Goal: Task Accomplishment & Management: Use online tool/utility

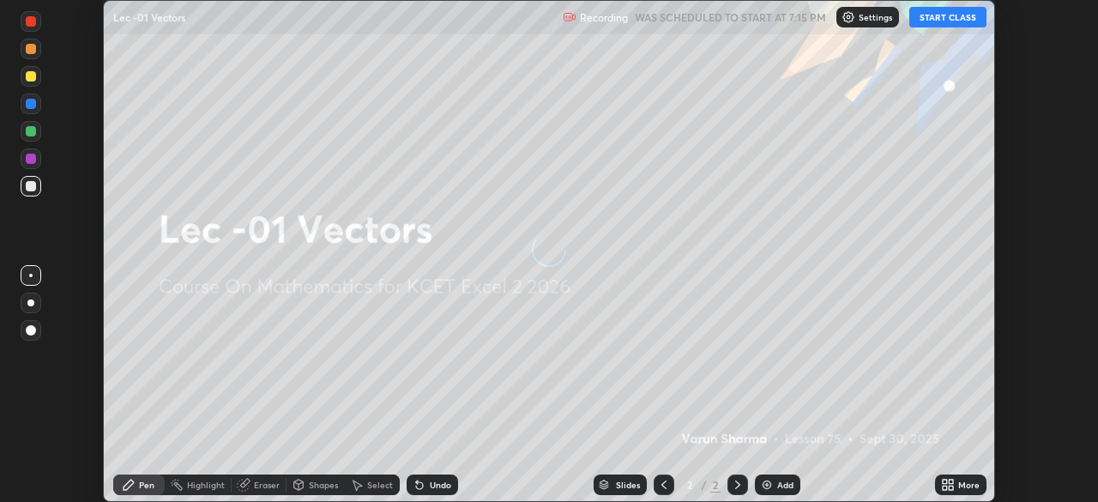
scroll to position [502, 1097]
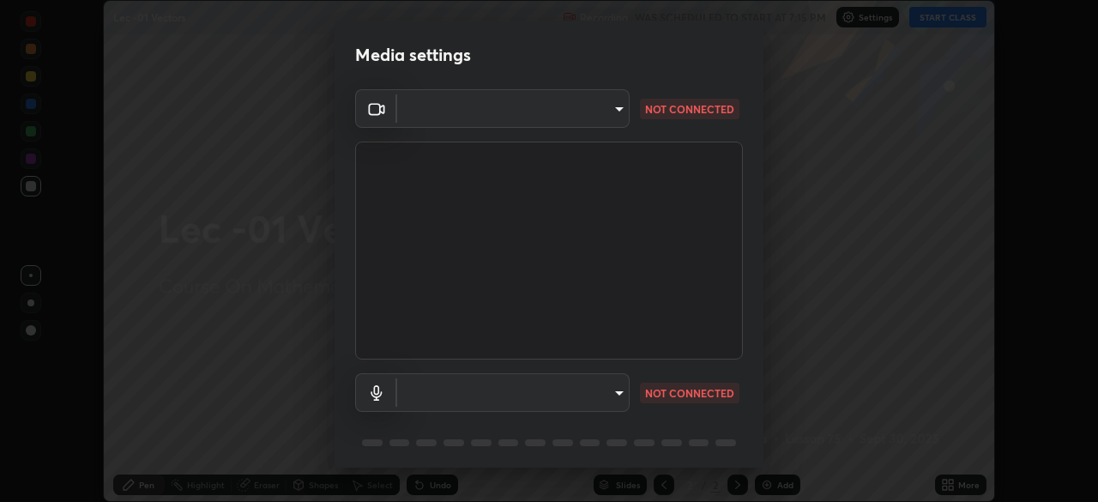
type input "d06bfa8f304afa3967ea8099af1d7ab49983dfb03d10ec62852b72a31e22bf4d"
click at [408, 112] on body "Erase all Lec -01 Vectors Recording WAS SCHEDULED TO START AT 7:15 PM Settings …" at bounding box center [549, 251] width 1098 height 502
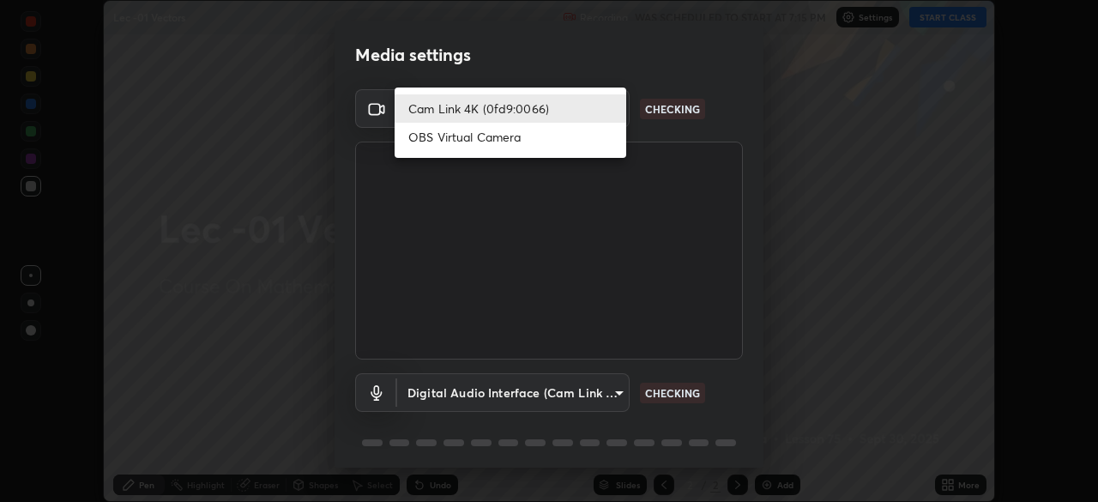
click at [438, 105] on li "Cam Link 4K (0fd9:0066)" at bounding box center [511, 108] width 232 height 28
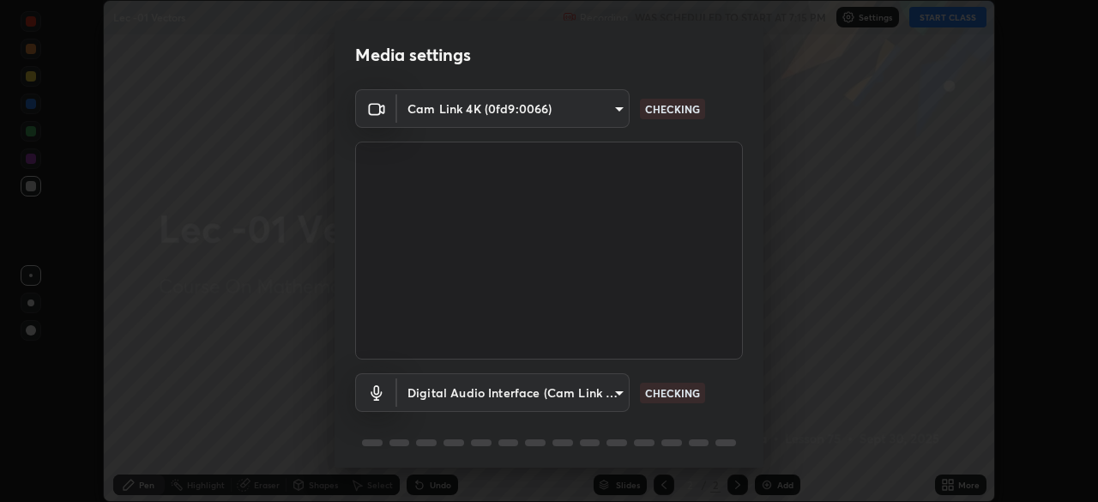
scroll to position [61, 0]
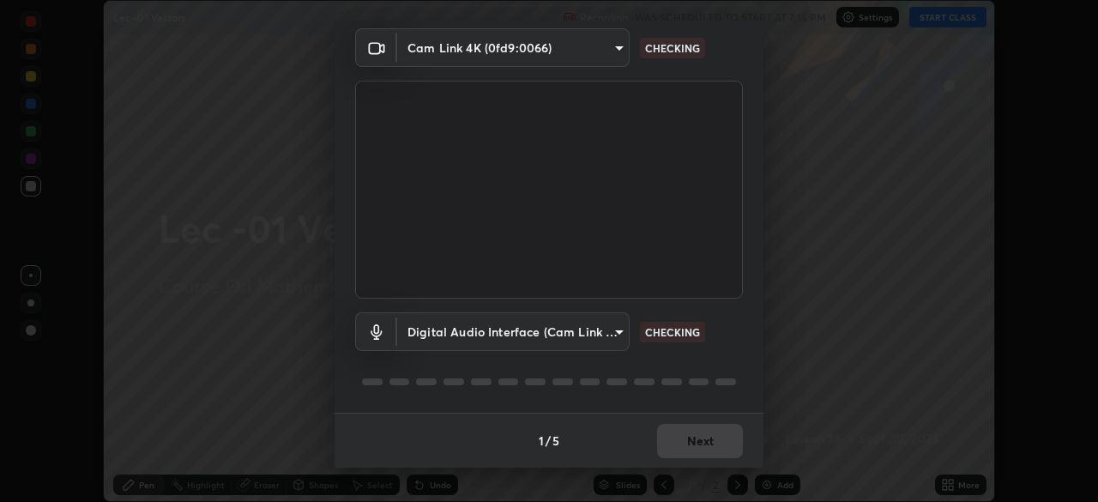
click at [596, 339] on body "Erase all Lec -01 Vectors Recording WAS SCHEDULED TO START AT 7:15 PM Settings …" at bounding box center [549, 251] width 1098 height 502
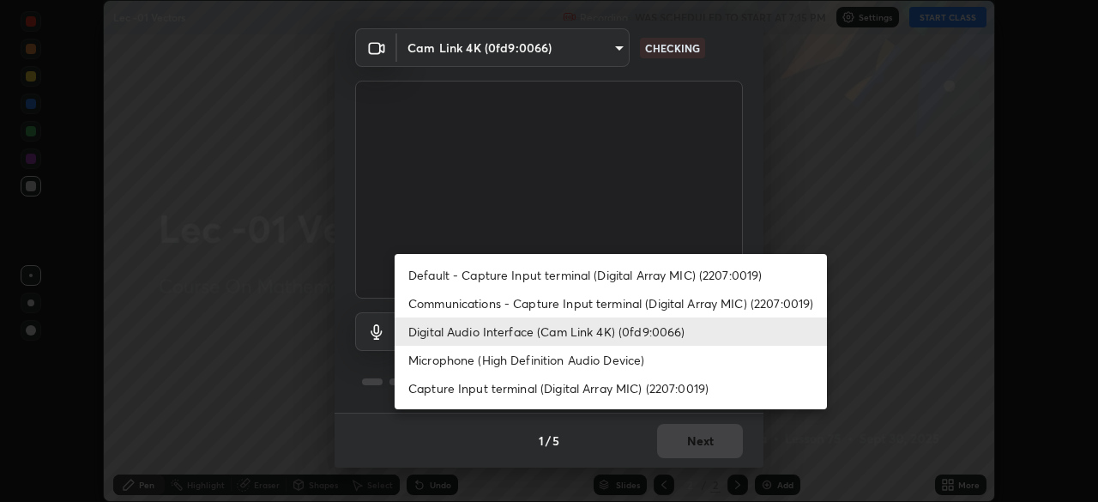
click at [667, 268] on li "Default - Capture Input terminal (Digital Array MIC) (2207:0019)" at bounding box center [611, 275] width 432 height 28
type input "default"
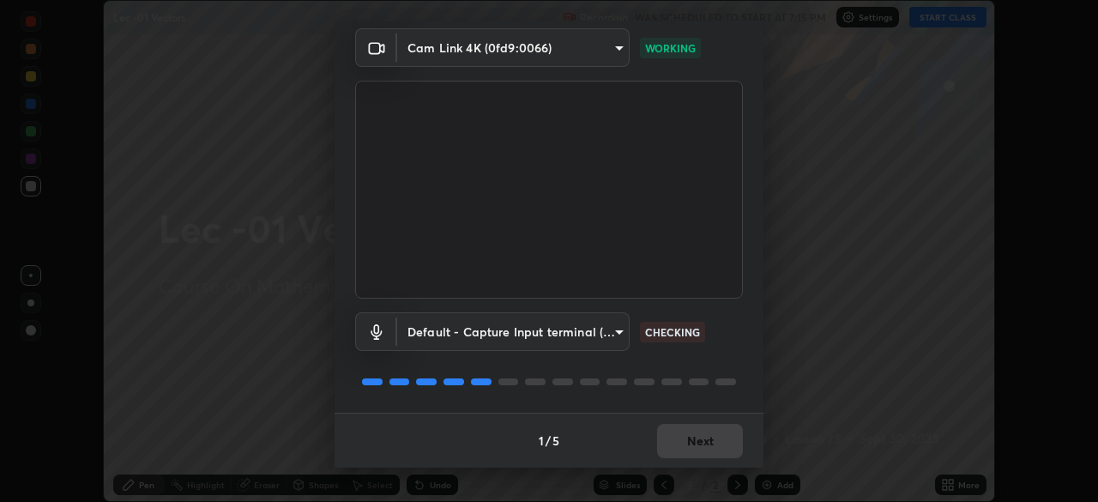
click at [700, 432] on div "1 / 5 Next" at bounding box center [549, 440] width 429 height 55
click at [707, 434] on div "1 / 5 Next" at bounding box center [549, 440] width 429 height 55
click at [712, 434] on div "1 / 5 Next" at bounding box center [549, 440] width 429 height 55
click at [714, 428] on button "Next" at bounding box center [700, 441] width 86 height 34
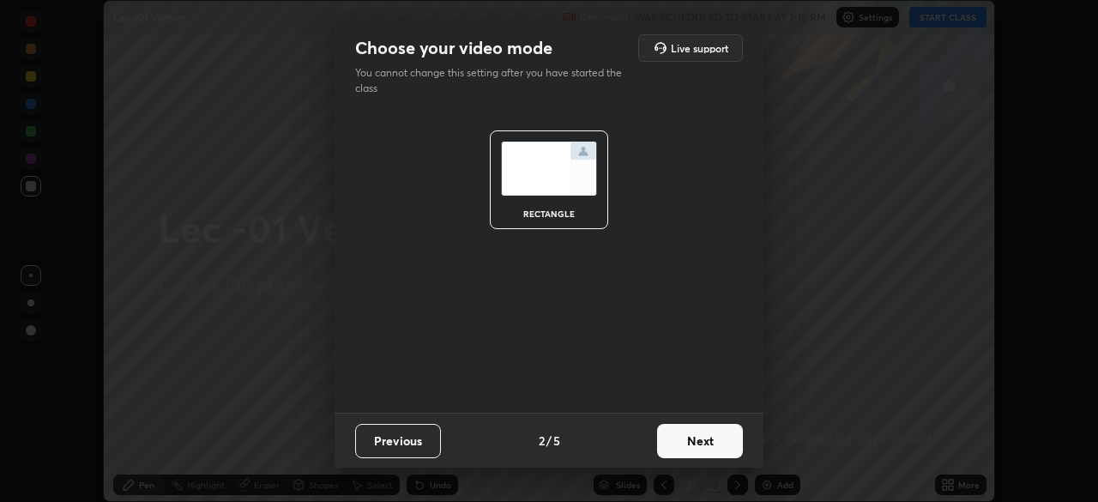
scroll to position [0, 0]
click at [713, 434] on button "Next" at bounding box center [700, 441] width 86 height 34
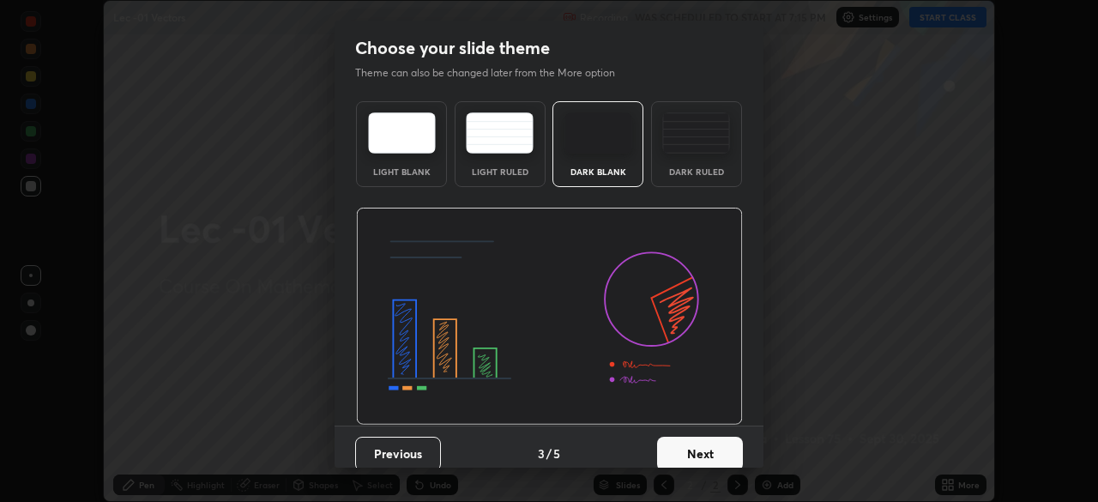
click at [723, 438] on button "Next" at bounding box center [700, 454] width 86 height 34
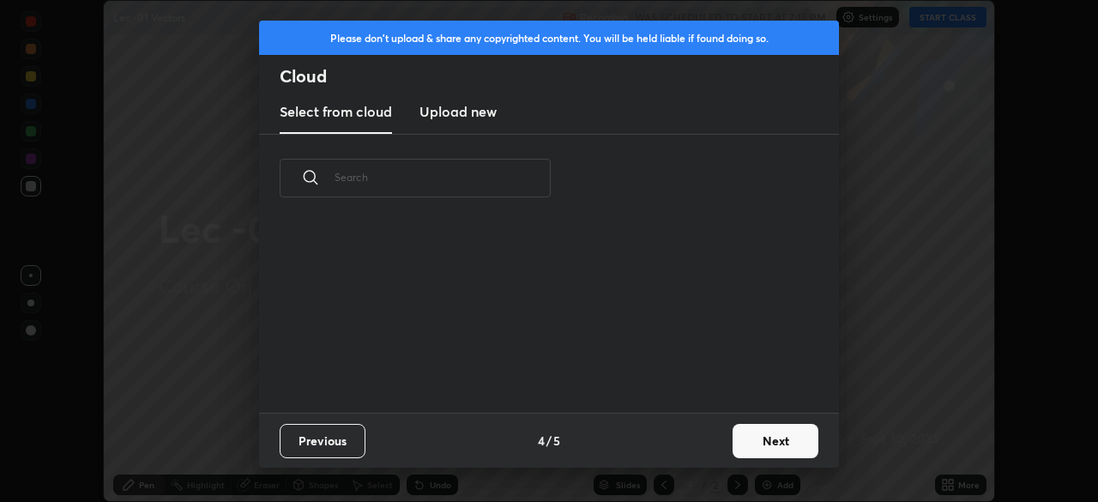
click at [740, 434] on button "Next" at bounding box center [776, 441] width 86 height 34
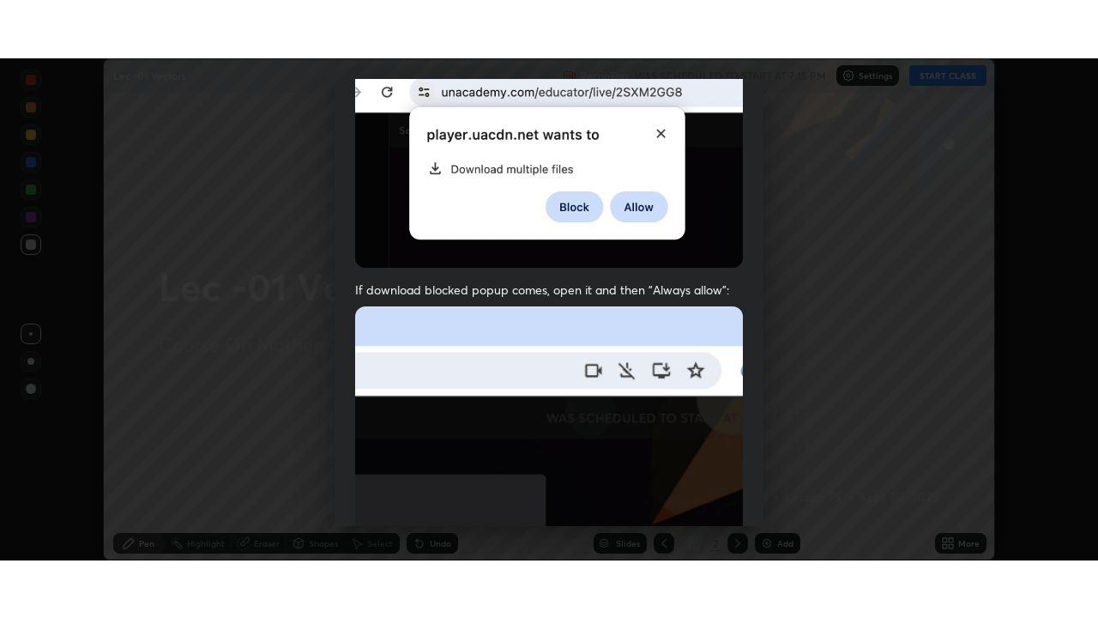
scroll to position [411, 0]
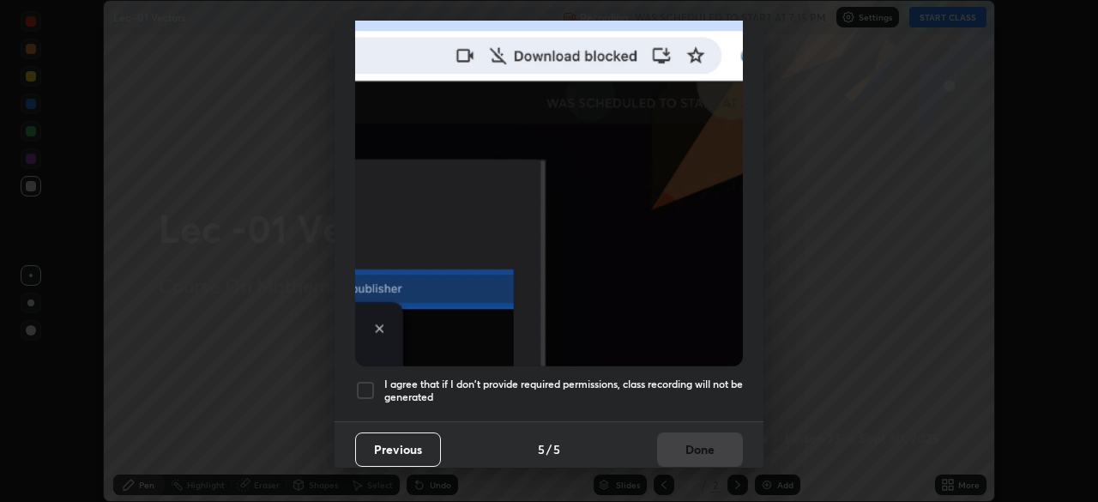
click at [371, 383] on div at bounding box center [365, 390] width 21 height 21
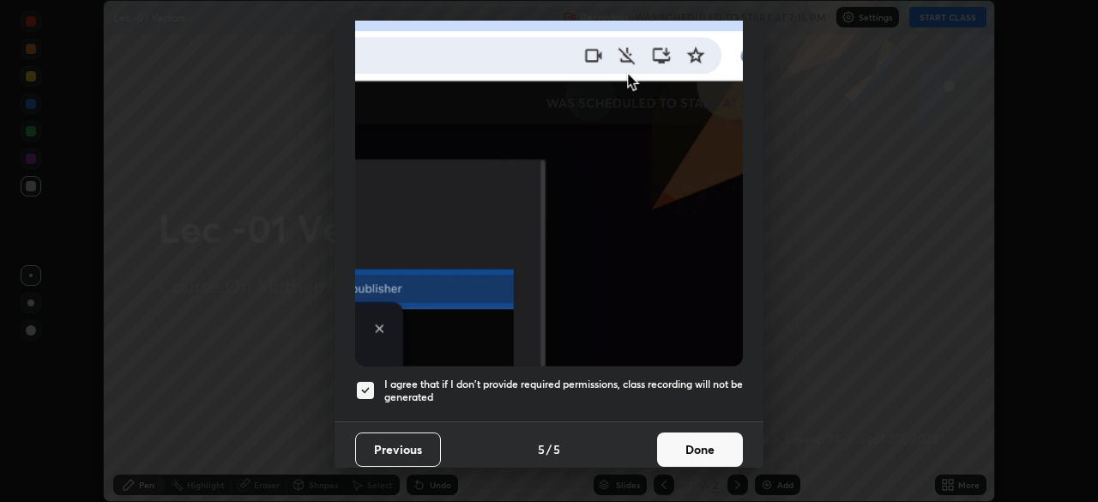
click at [673, 432] on button "Done" at bounding box center [700, 449] width 86 height 34
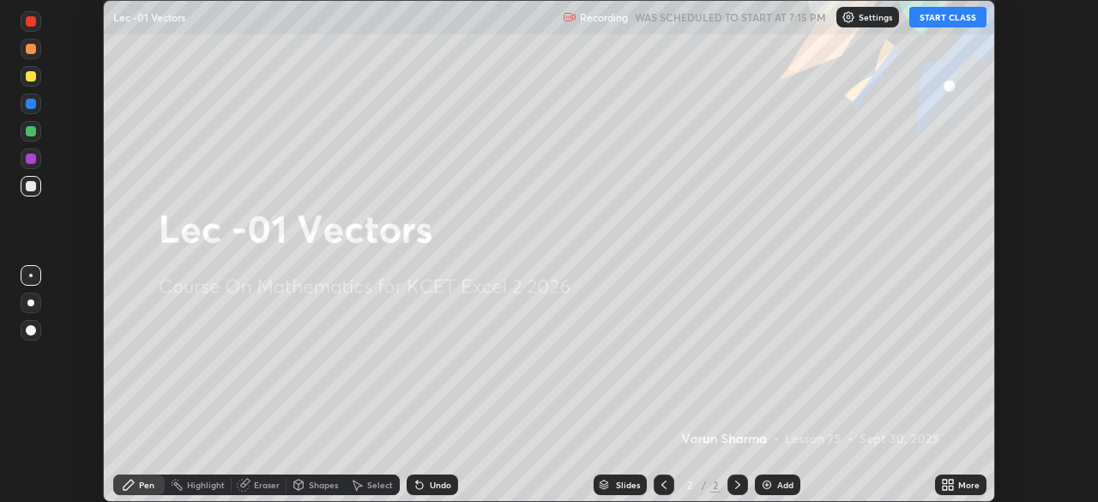
click at [952, 476] on div "More" at bounding box center [960, 485] width 51 height 21
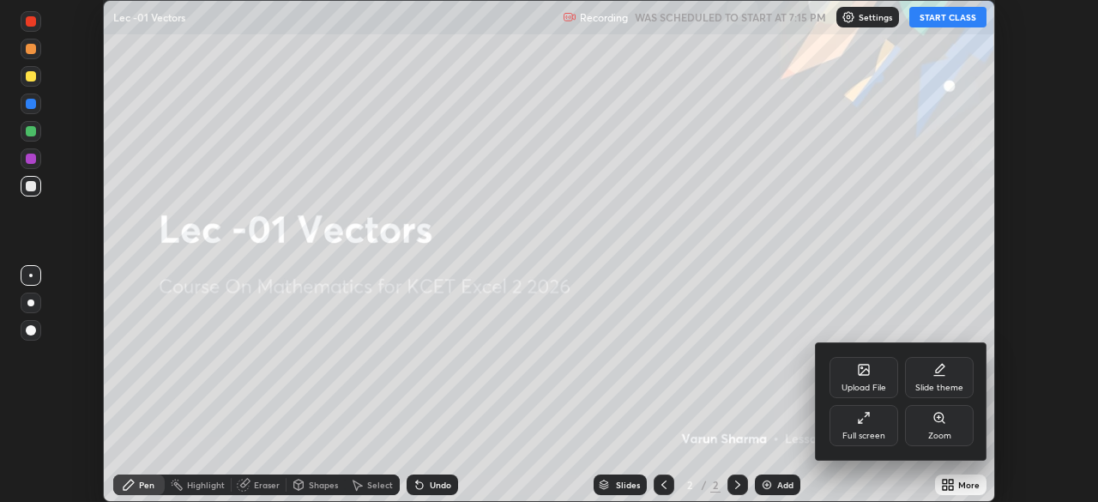
click at [885, 440] on div "Full screen" at bounding box center [864, 425] width 69 height 41
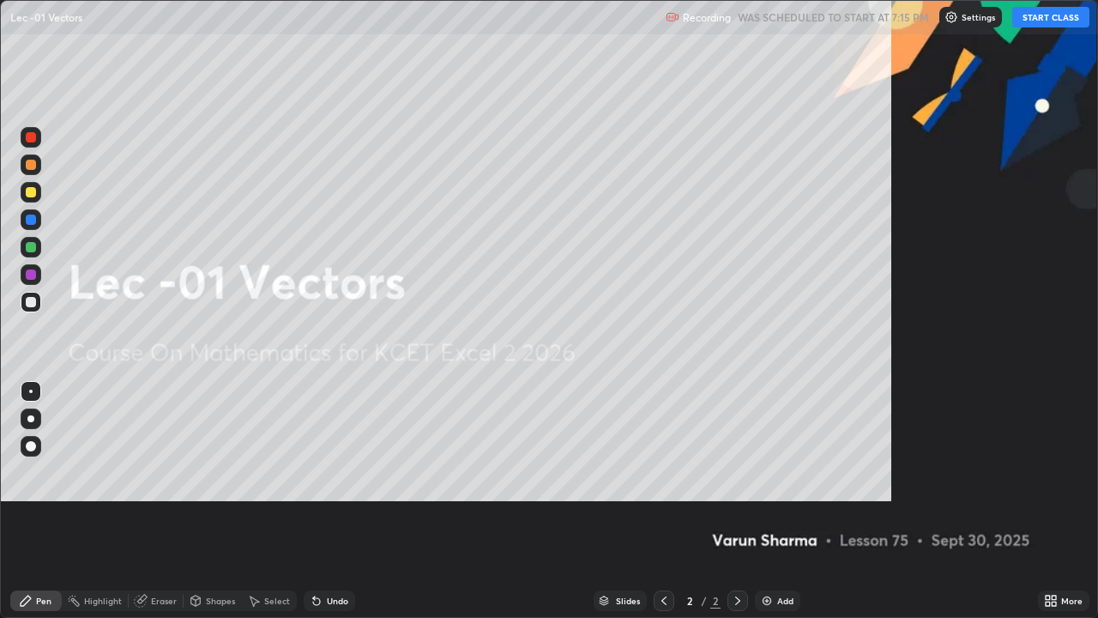
scroll to position [618, 1098]
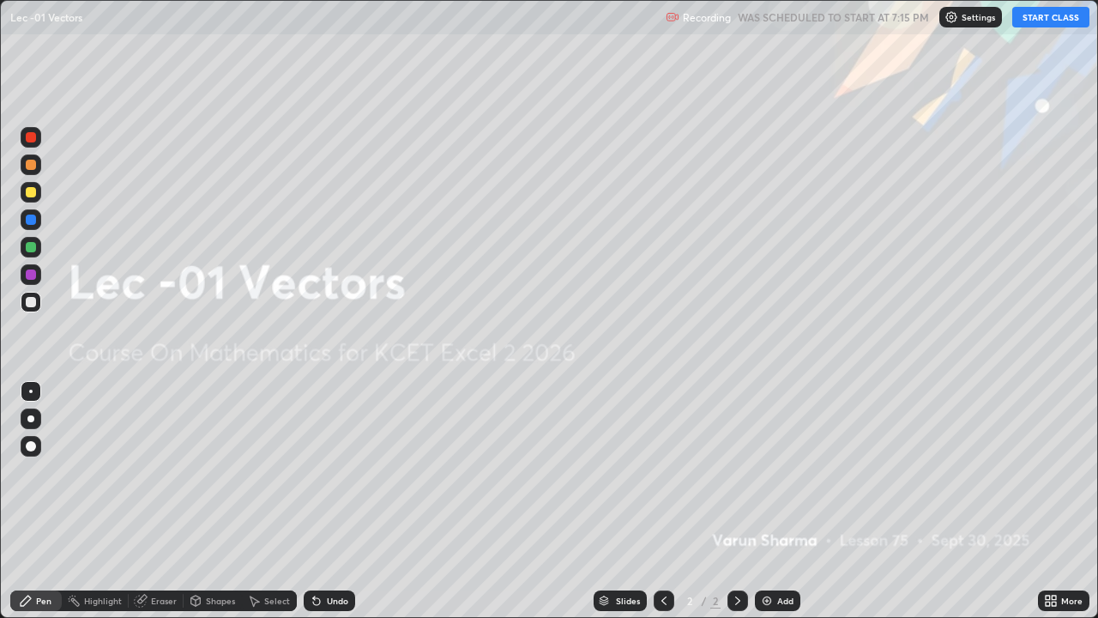
click at [1055, 15] on button "START CLASS" at bounding box center [1051, 17] width 77 height 21
click at [791, 501] on div "Add" at bounding box center [777, 600] width 45 height 21
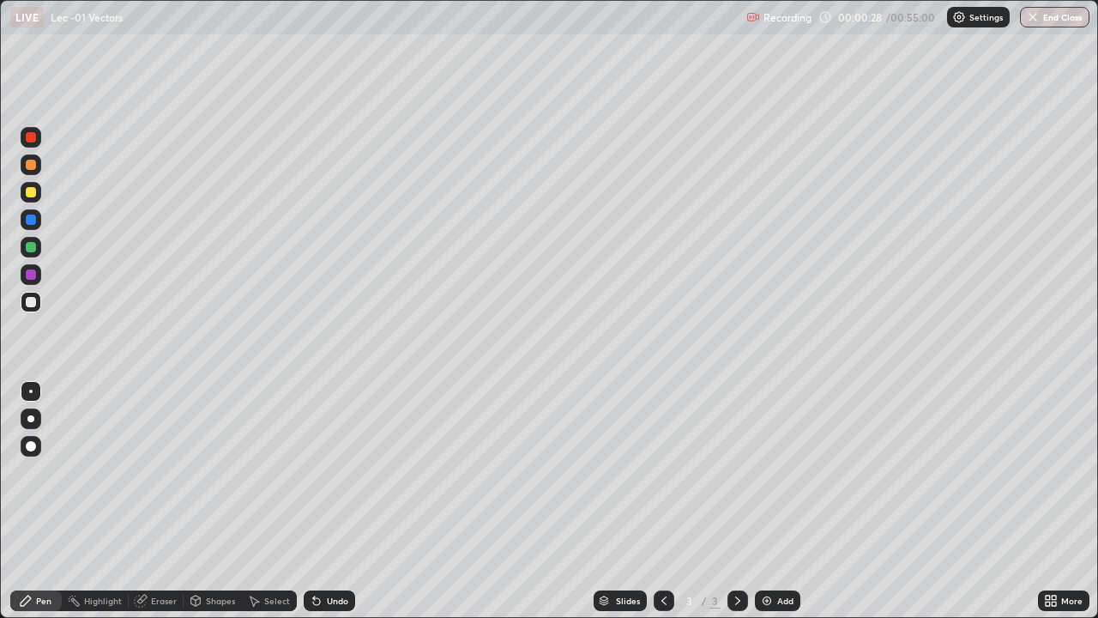
click at [234, 501] on div "Shapes" at bounding box center [213, 600] width 58 height 21
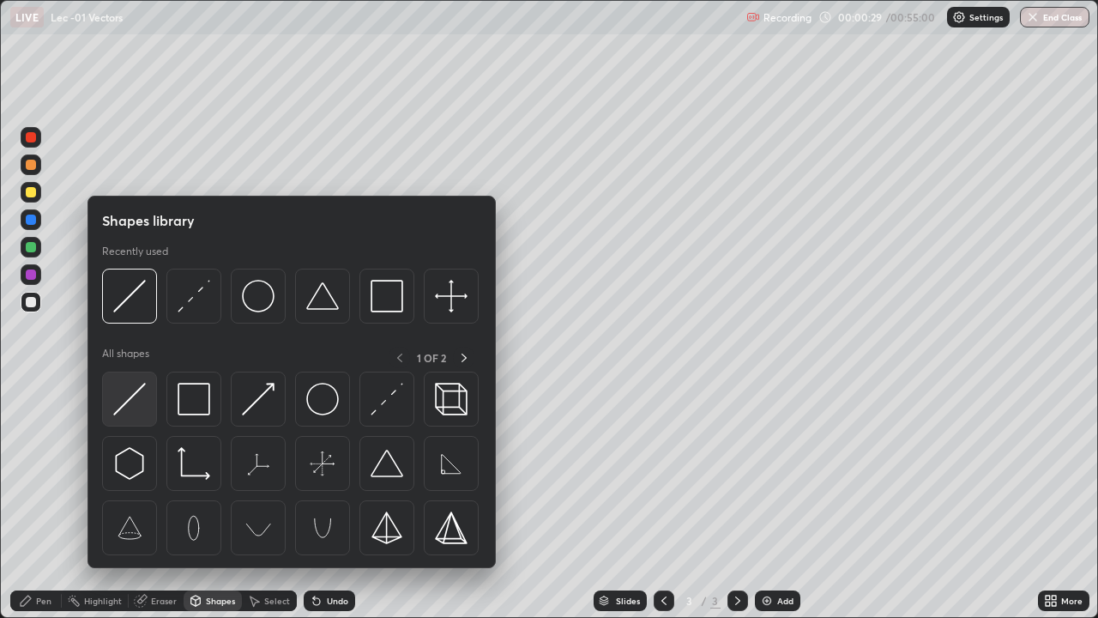
click at [151, 400] on div at bounding box center [129, 399] width 55 height 55
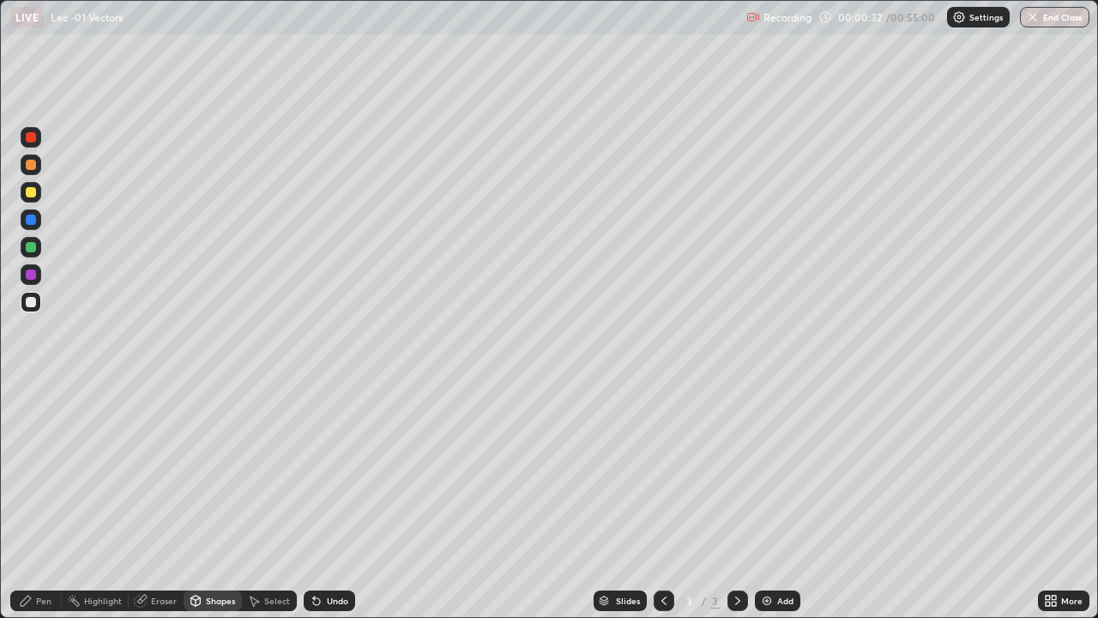
click at [45, 501] on div "Pen" at bounding box center [43, 600] width 15 height 9
click at [31, 248] on div at bounding box center [31, 247] width 10 height 10
click at [155, 501] on div "Eraser" at bounding box center [164, 600] width 26 height 9
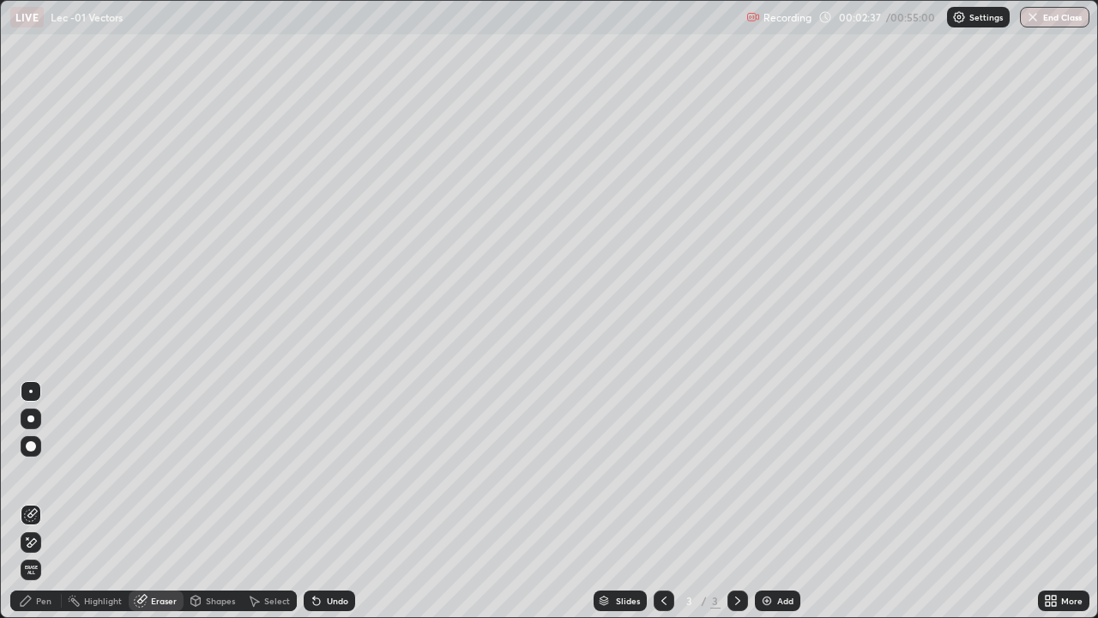
click at [45, 501] on div "Pen" at bounding box center [35, 600] width 51 height 21
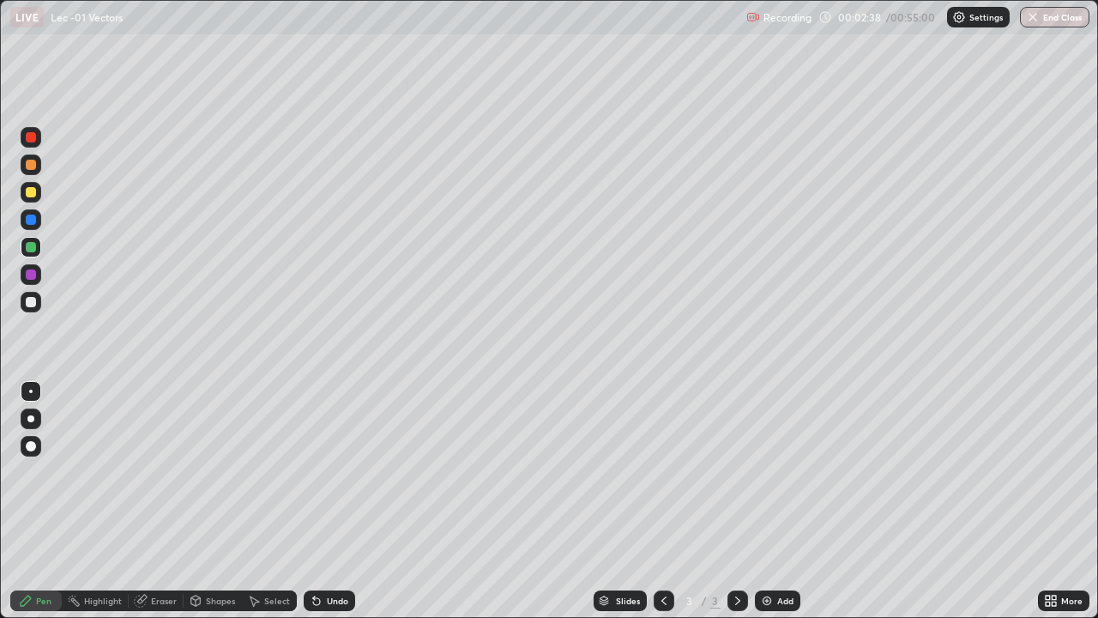
click at [45, 501] on div "Pen" at bounding box center [43, 600] width 15 height 9
click at [778, 501] on div "Add" at bounding box center [785, 600] width 16 height 9
click at [24, 195] on div at bounding box center [31, 192] width 21 height 21
click at [318, 501] on icon at bounding box center [317, 601] width 14 height 14
click at [782, 501] on div "Add" at bounding box center [785, 600] width 16 height 9
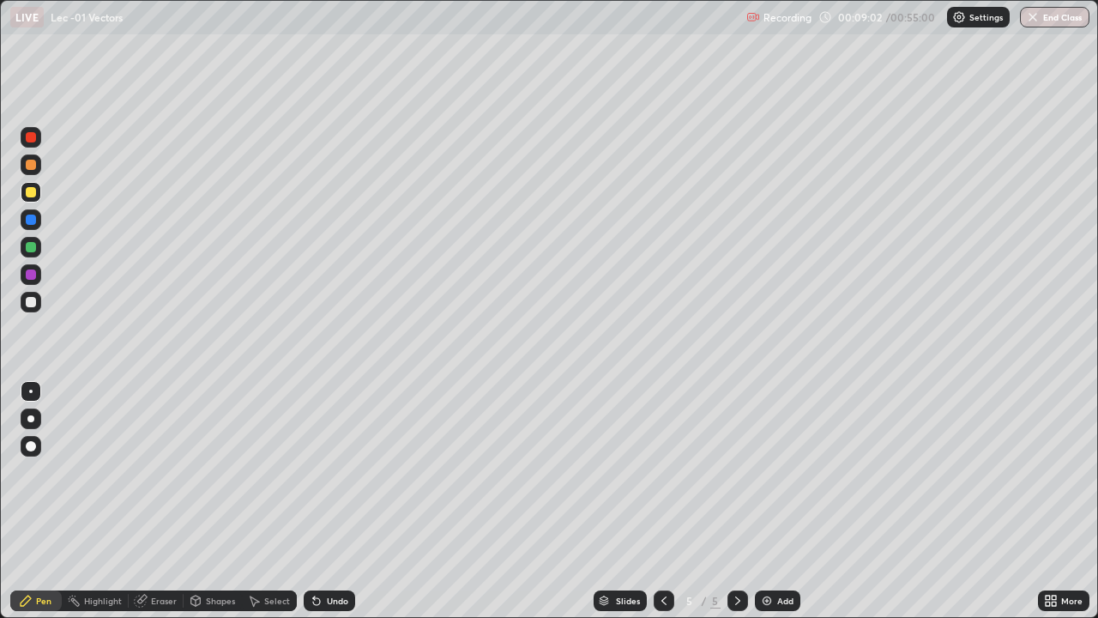
click at [662, 501] on icon at bounding box center [664, 601] width 14 height 14
click at [734, 501] on icon at bounding box center [738, 601] width 14 height 14
click at [166, 501] on div "Eraser" at bounding box center [164, 600] width 26 height 9
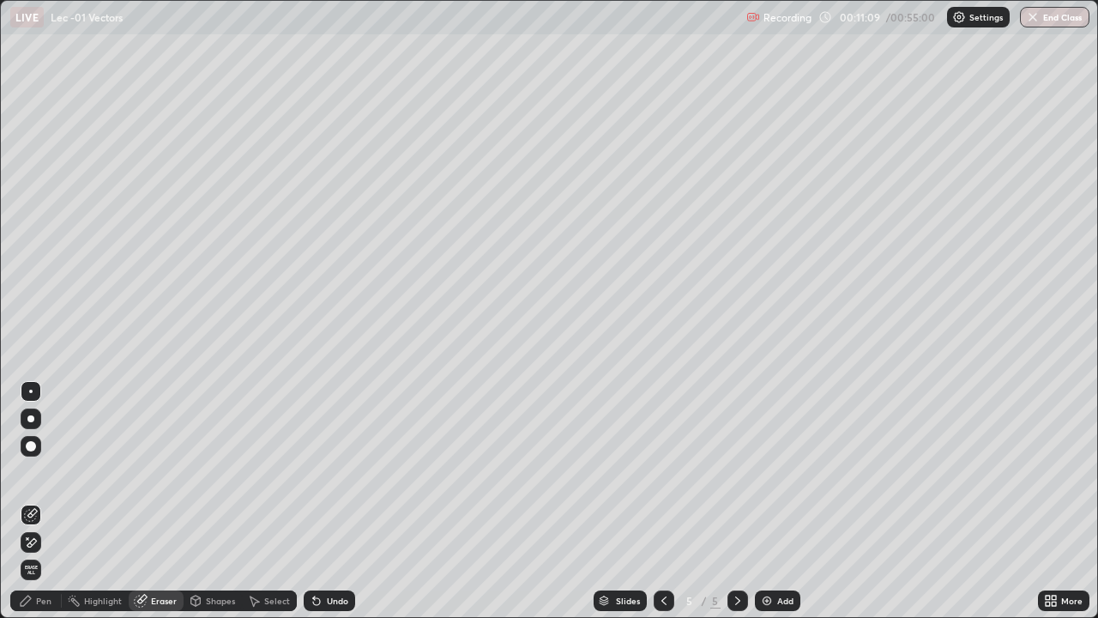
click at [31, 501] on icon at bounding box center [26, 601] width 14 height 14
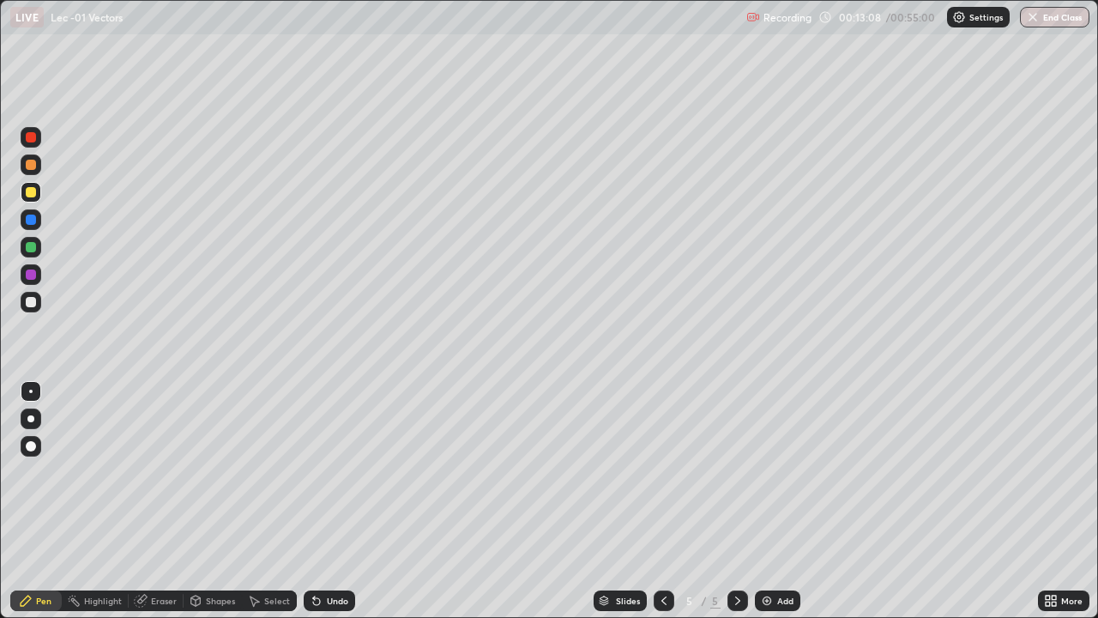
click at [795, 501] on div "Add" at bounding box center [777, 600] width 45 height 21
click at [314, 501] on icon at bounding box center [316, 601] width 7 height 7
click at [797, 501] on div "Add" at bounding box center [777, 600] width 45 height 21
click at [225, 501] on div "Shapes" at bounding box center [220, 600] width 29 height 9
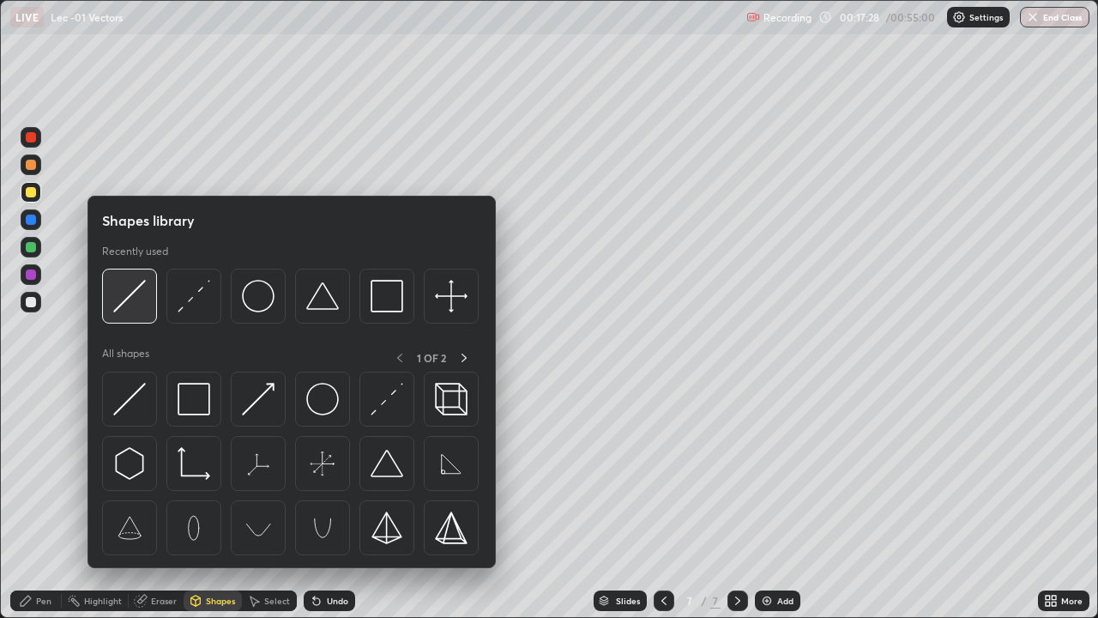
click at [145, 305] on img at bounding box center [129, 296] width 33 height 33
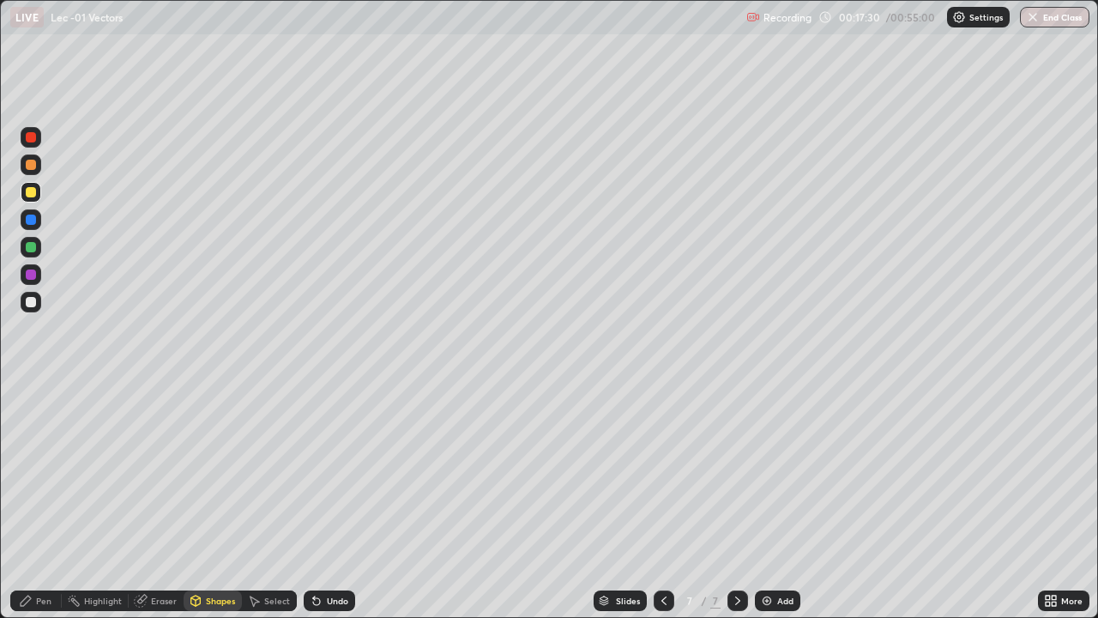
click at [51, 501] on div "Pen" at bounding box center [43, 600] width 15 height 9
click at [313, 501] on icon at bounding box center [316, 601] width 7 height 7
click at [313, 501] on icon at bounding box center [314, 597] width 2 height 2
click at [340, 501] on div "Undo" at bounding box center [337, 600] width 21 height 9
click at [330, 501] on div "Undo" at bounding box center [329, 600] width 51 height 21
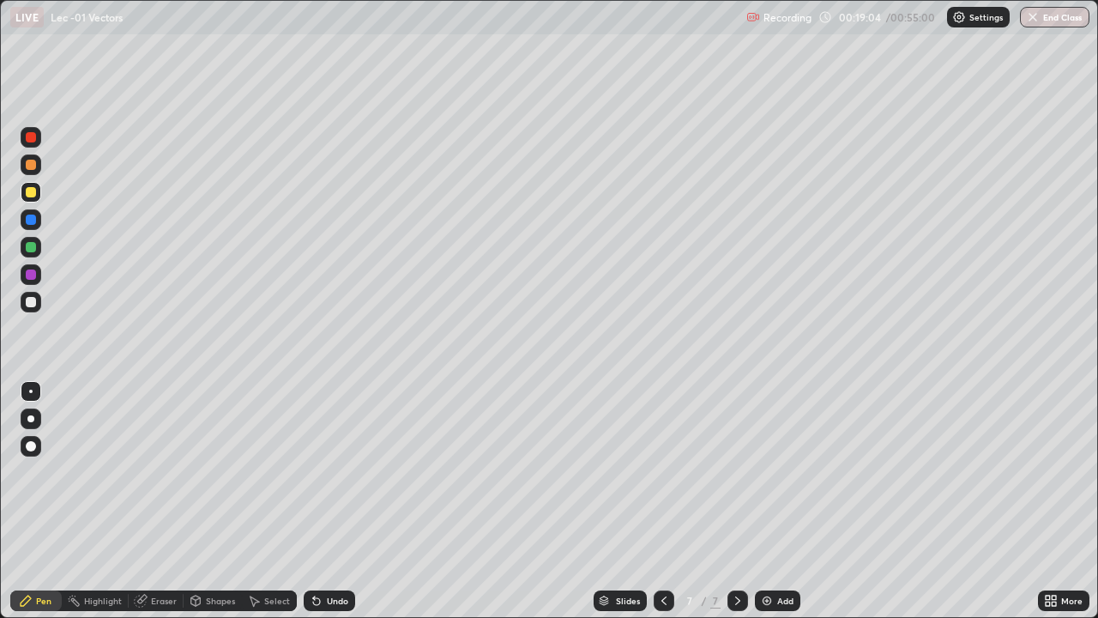
click at [327, 501] on div "Undo" at bounding box center [337, 600] width 21 height 9
click at [172, 501] on div "Eraser" at bounding box center [156, 600] width 55 height 21
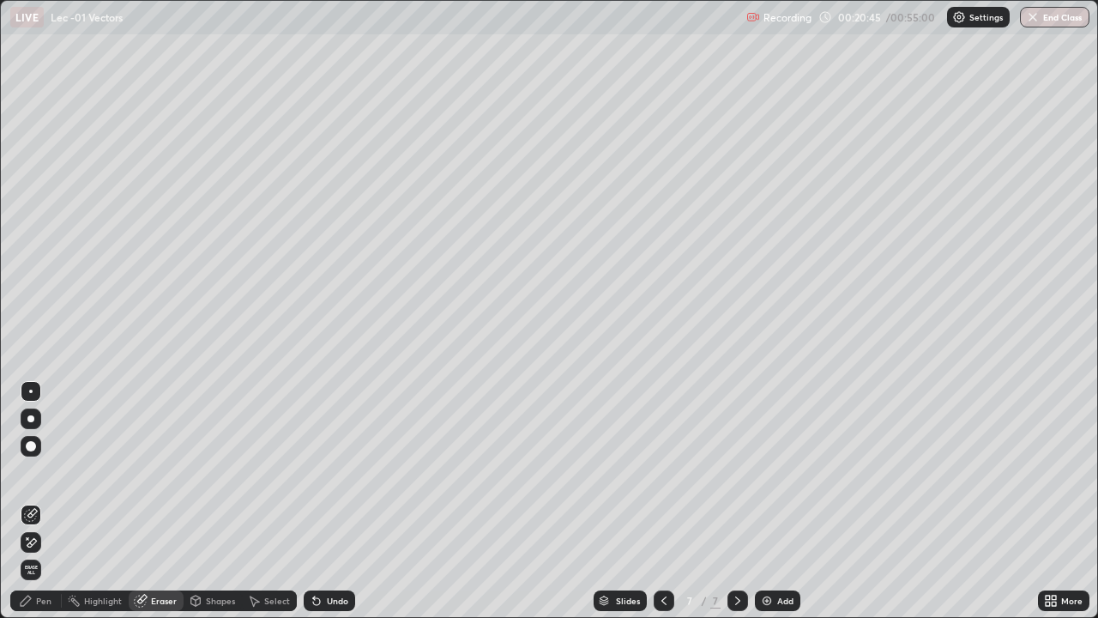
click at [41, 501] on div "Pen" at bounding box center [35, 600] width 51 height 21
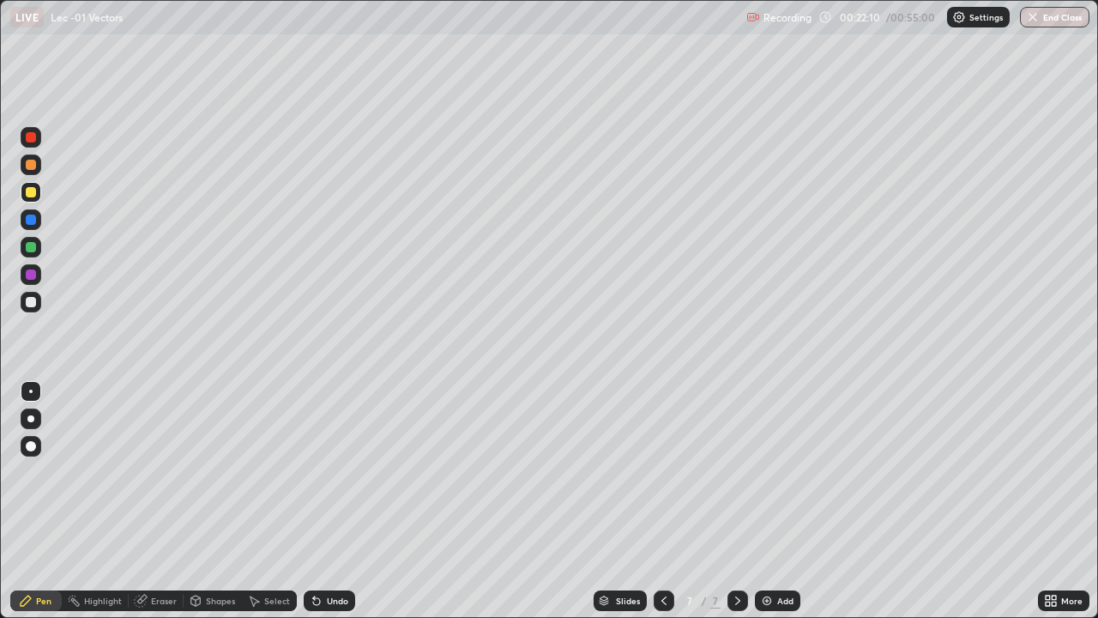
click at [791, 501] on div "Add" at bounding box center [785, 600] width 16 height 9
click at [330, 501] on div "Undo" at bounding box center [329, 600] width 51 height 21
click at [212, 501] on div "Shapes" at bounding box center [213, 600] width 58 height 21
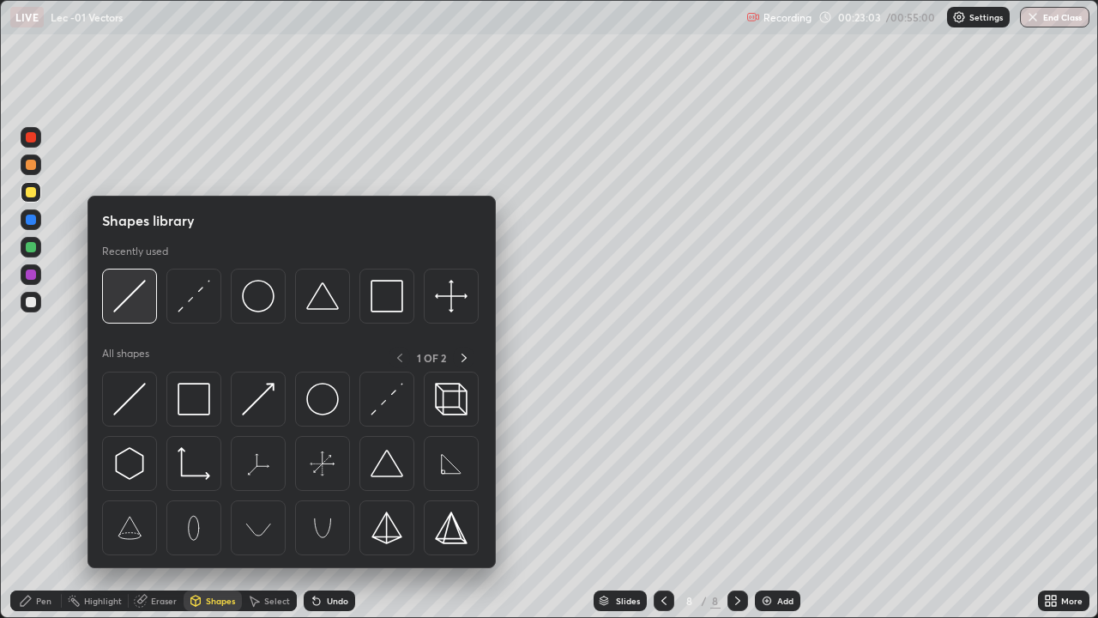
click at [137, 307] on img at bounding box center [129, 296] width 33 height 33
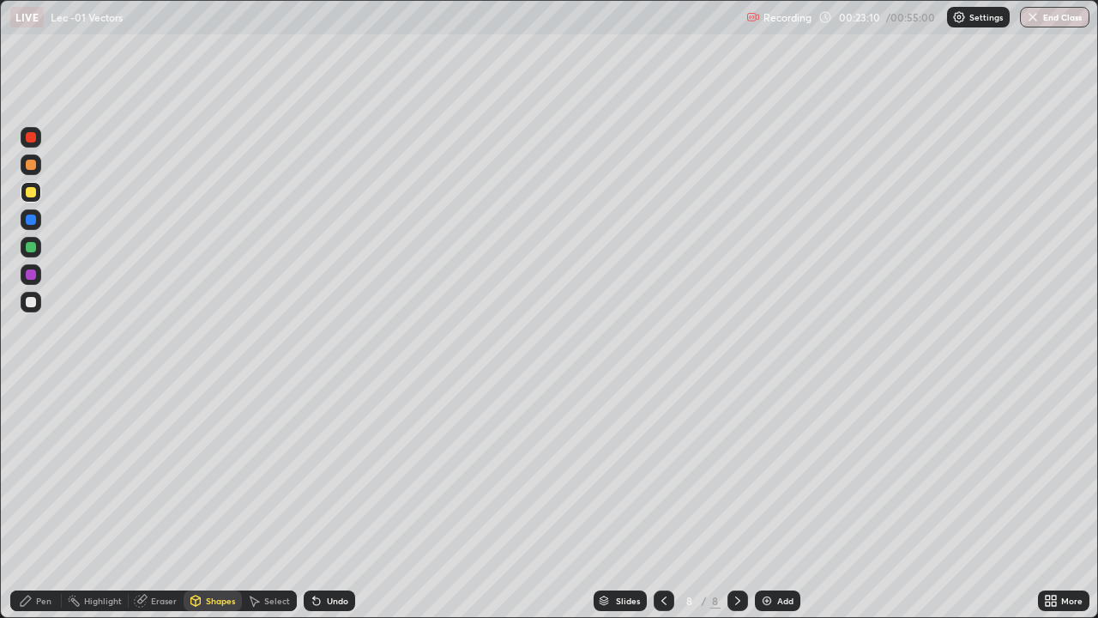
click at [48, 501] on div "Pen" at bounding box center [35, 600] width 51 height 21
click at [333, 501] on div "Undo" at bounding box center [337, 600] width 21 height 9
click at [330, 501] on div "Undo" at bounding box center [337, 600] width 21 height 9
click at [321, 501] on div "Undo" at bounding box center [329, 600] width 51 height 21
click at [783, 501] on div "Add" at bounding box center [777, 600] width 45 height 21
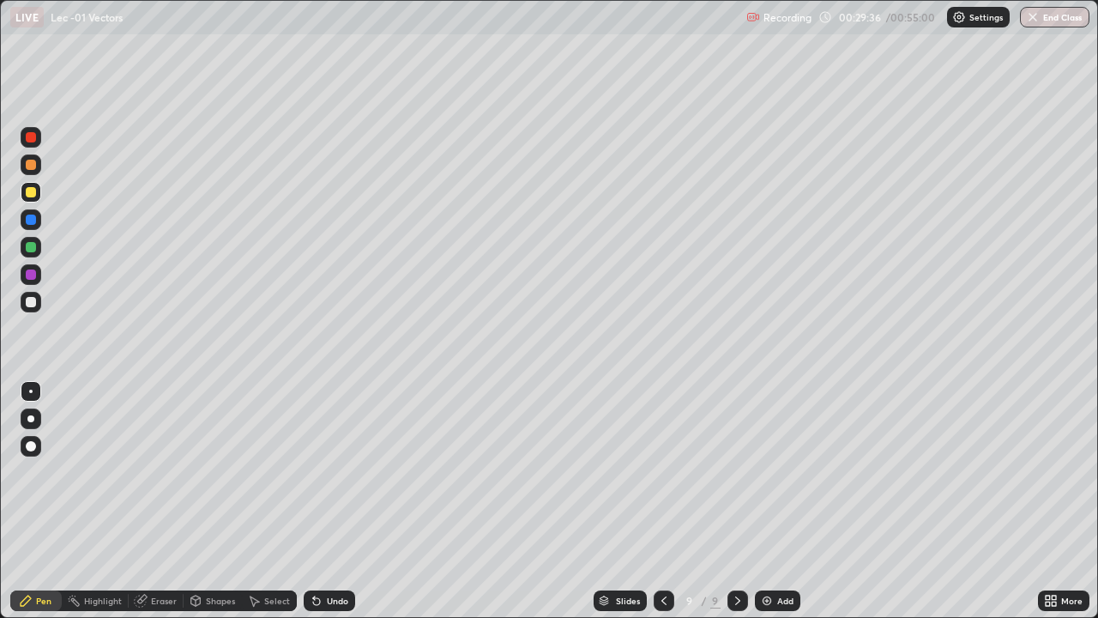
click at [215, 501] on div "Shapes" at bounding box center [220, 600] width 29 height 9
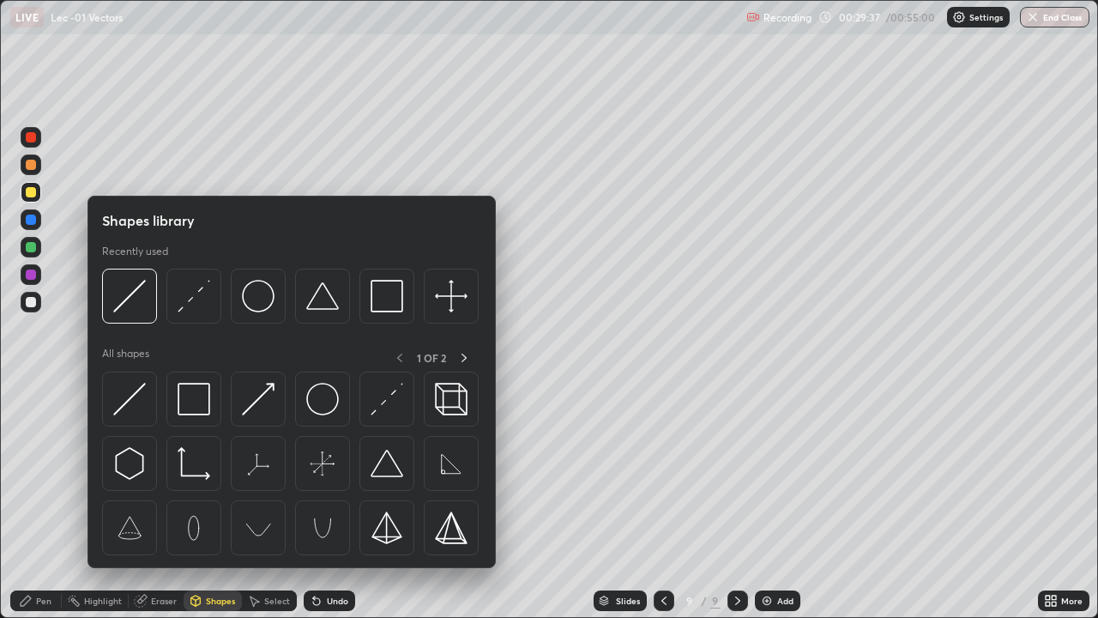
click at [206, 501] on div "Shapes" at bounding box center [220, 600] width 29 height 9
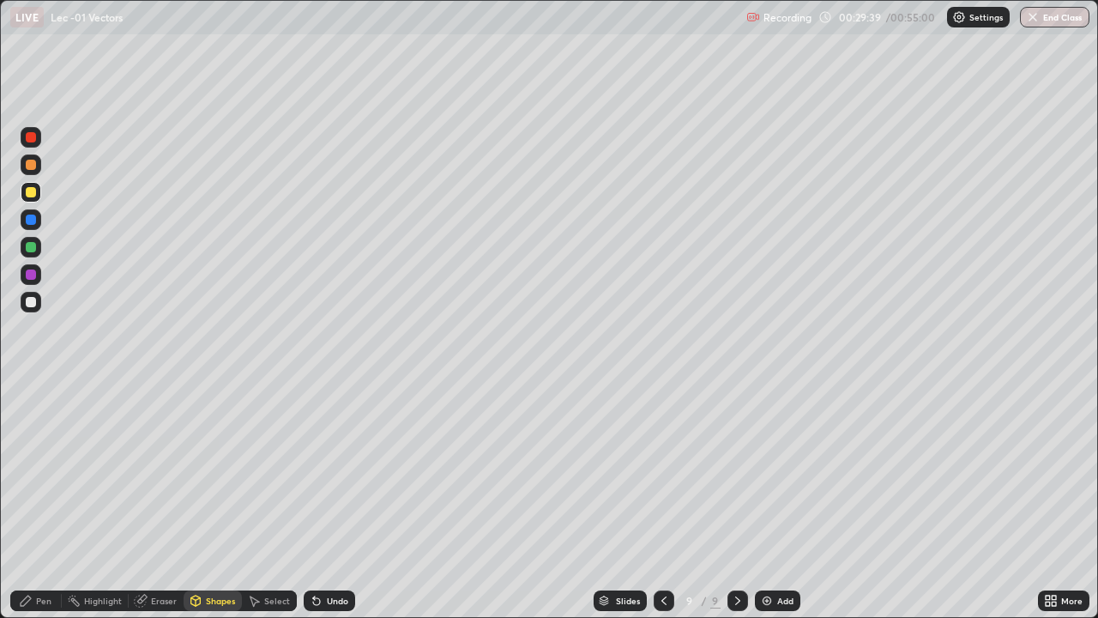
click at [34, 501] on div "Pen" at bounding box center [35, 600] width 51 height 21
click at [45, 501] on div "Pen" at bounding box center [43, 600] width 15 height 9
click at [328, 501] on div "Undo" at bounding box center [337, 600] width 21 height 9
click at [323, 501] on div "Undo" at bounding box center [329, 600] width 51 height 21
click at [761, 501] on img at bounding box center [767, 601] width 14 height 14
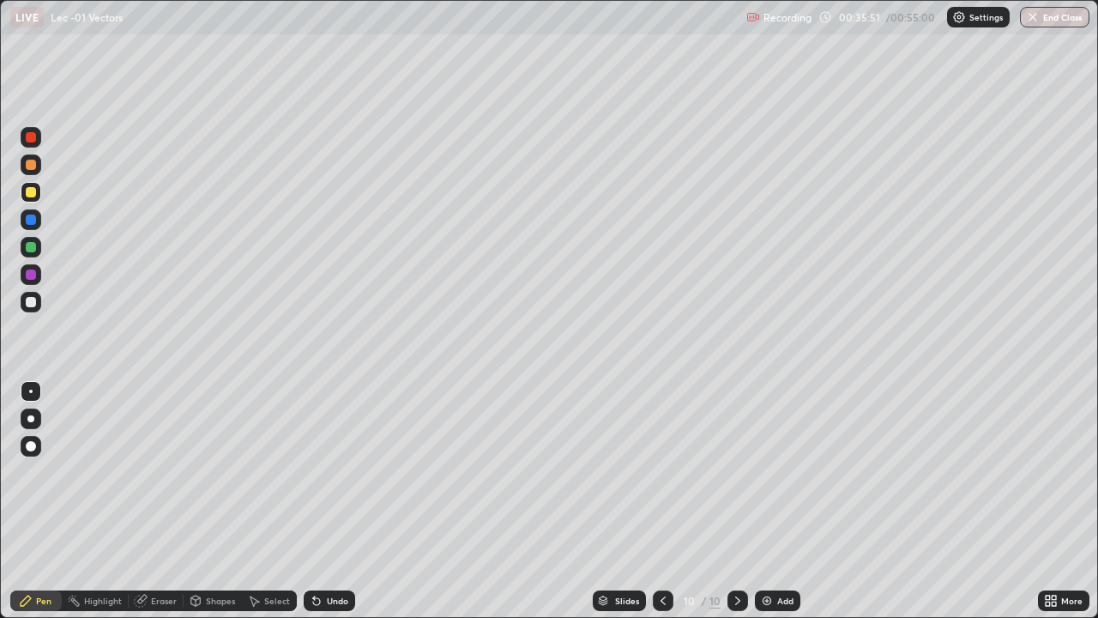
click at [203, 501] on div "Shapes" at bounding box center [213, 600] width 58 height 21
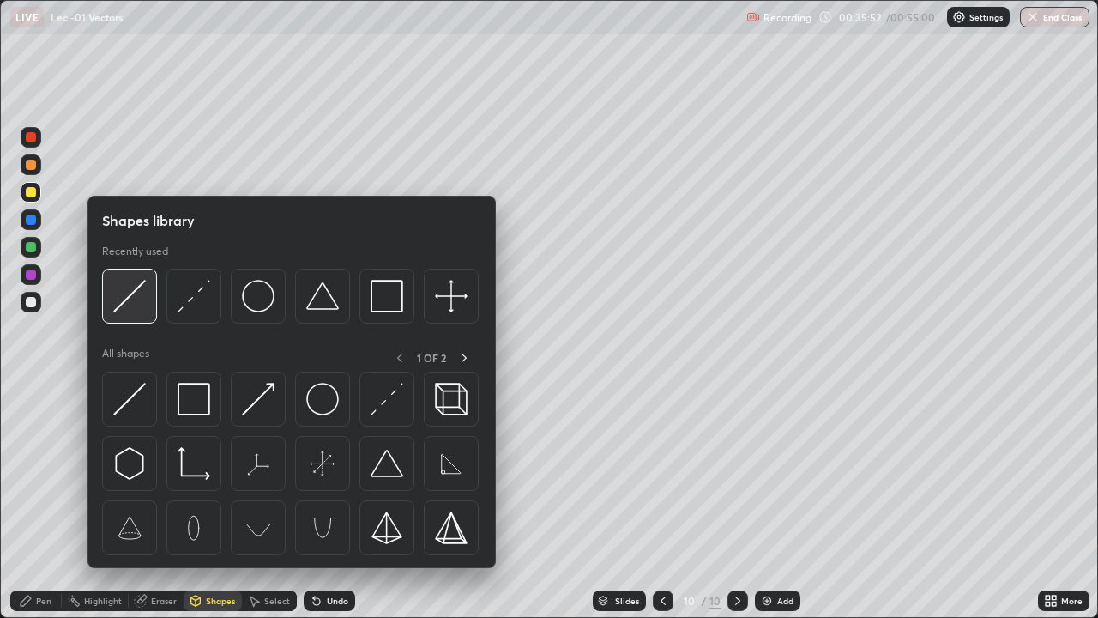
click at [137, 313] on div at bounding box center [129, 296] width 55 height 55
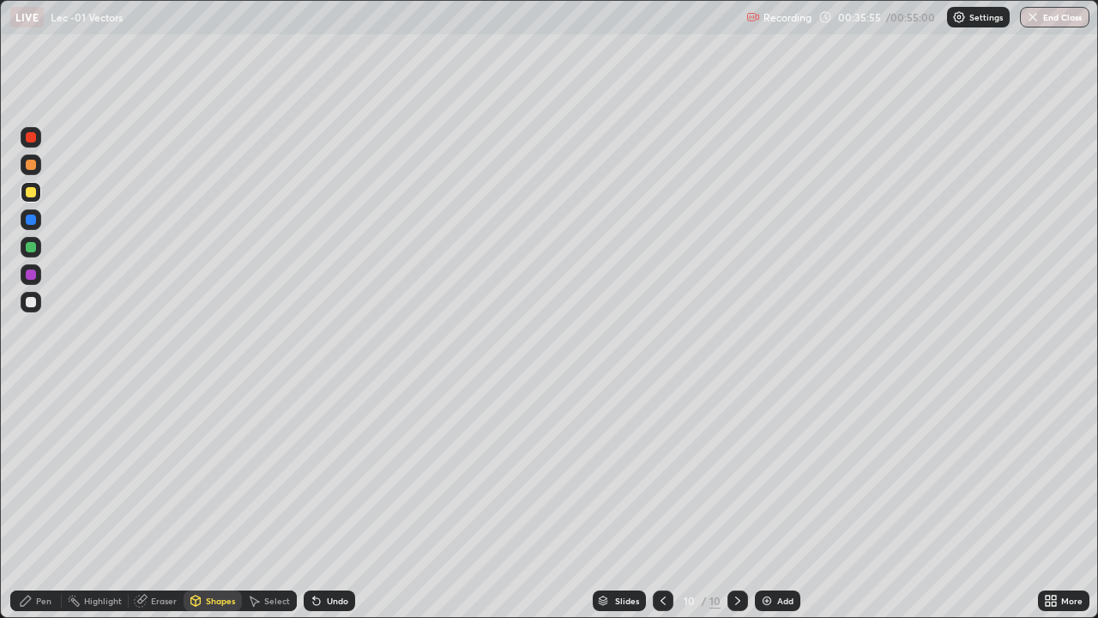
click at [51, 501] on div "Pen" at bounding box center [35, 600] width 51 height 21
click at [314, 501] on icon at bounding box center [316, 601] width 7 height 7
click at [315, 501] on icon at bounding box center [317, 601] width 14 height 14
click at [321, 501] on icon at bounding box center [317, 601] width 14 height 14
click at [208, 501] on div "Shapes" at bounding box center [220, 600] width 29 height 9
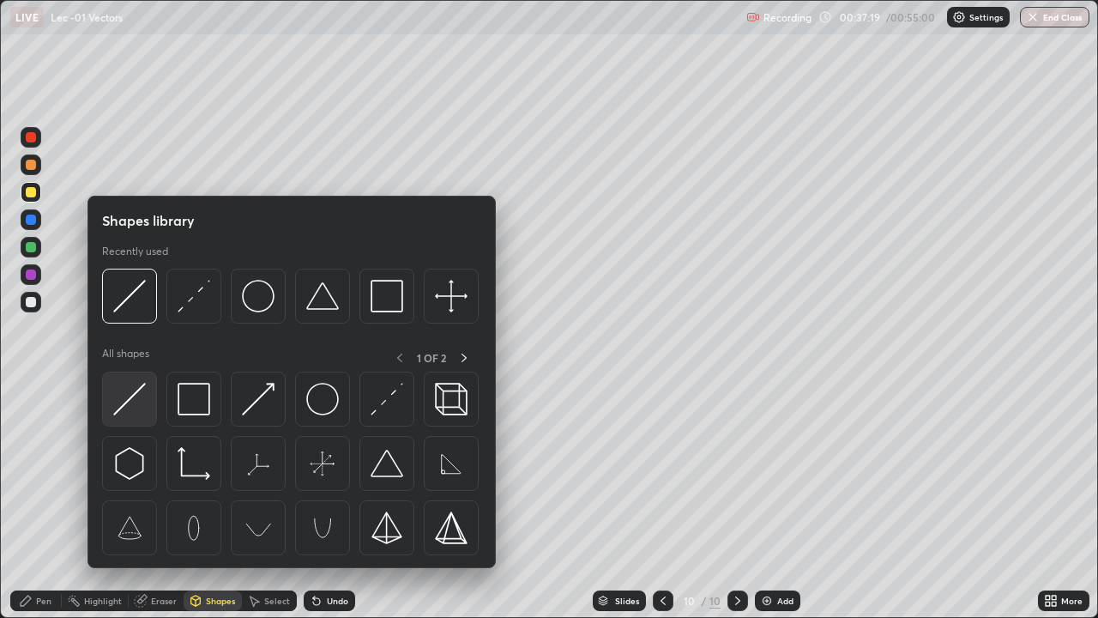
click at [127, 407] on img at bounding box center [129, 399] width 33 height 33
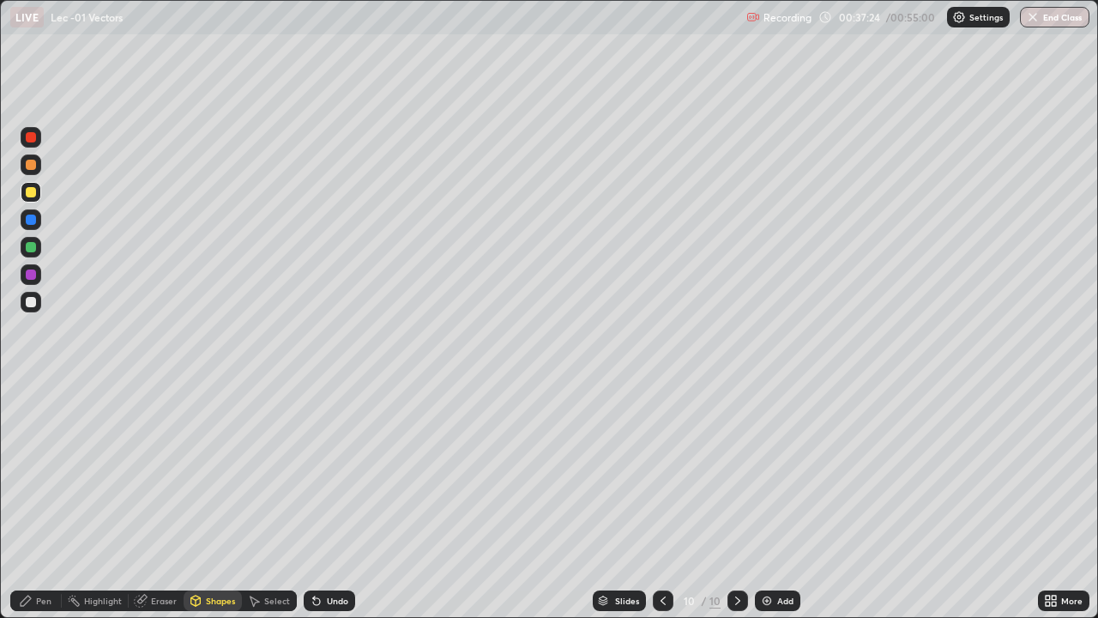
click at [35, 501] on div "Pen" at bounding box center [35, 600] width 51 height 21
click at [789, 501] on div "Add" at bounding box center [785, 600] width 16 height 9
click at [148, 501] on div "Eraser" at bounding box center [156, 600] width 55 height 21
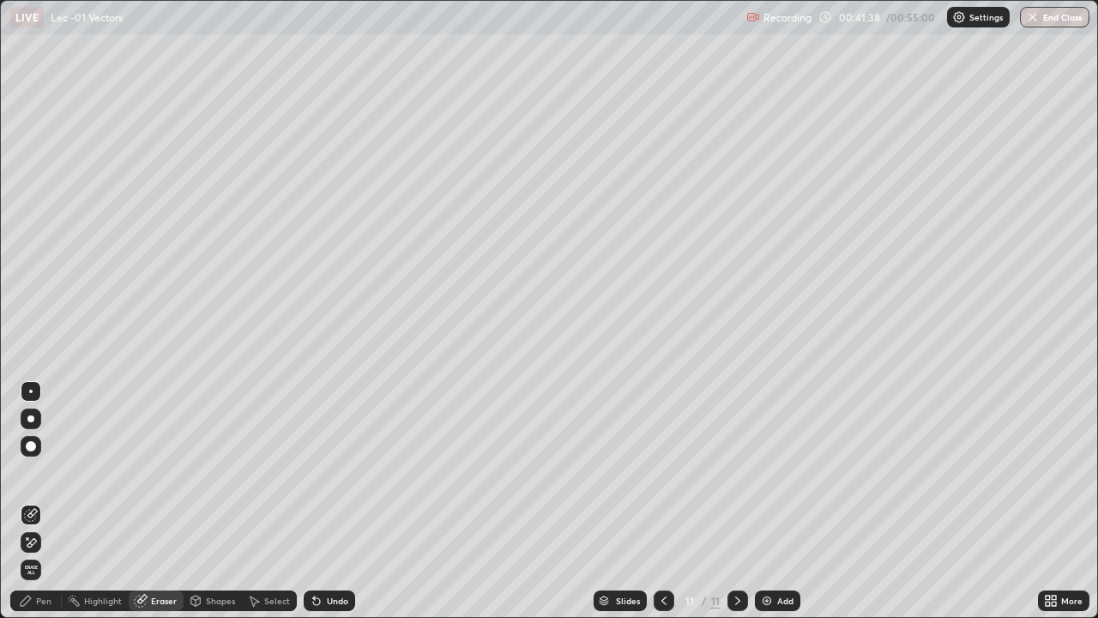
click at [45, 501] on div "Pen" at bounding box center [35, 600] width 51 height 21
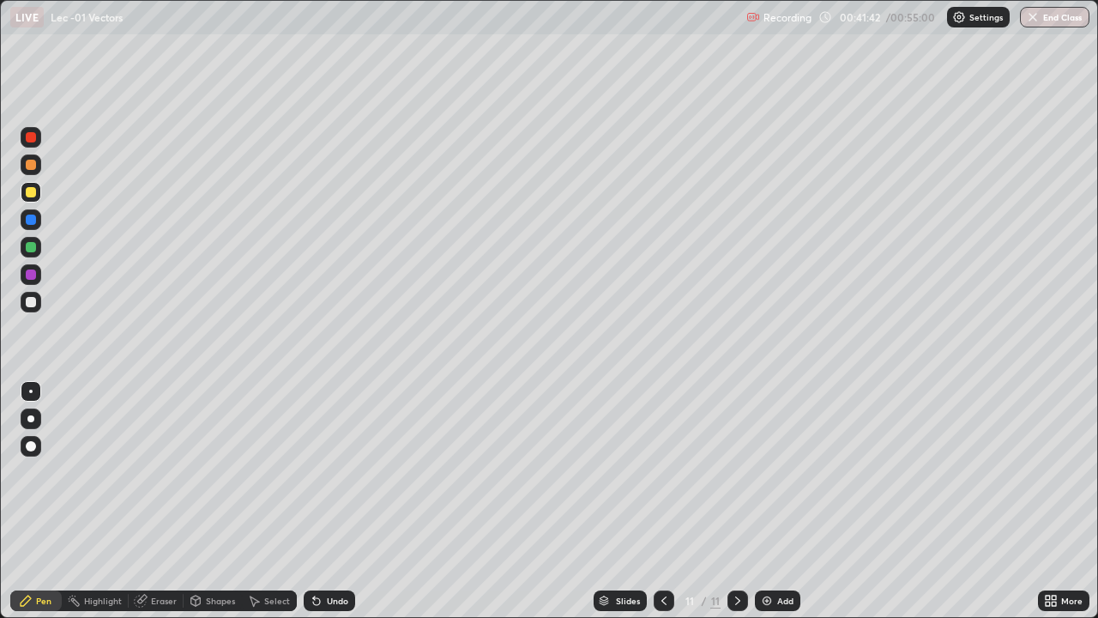
click at [167, 501] on div "Eraser" at bounding box center [164, 600] width 26 height 9
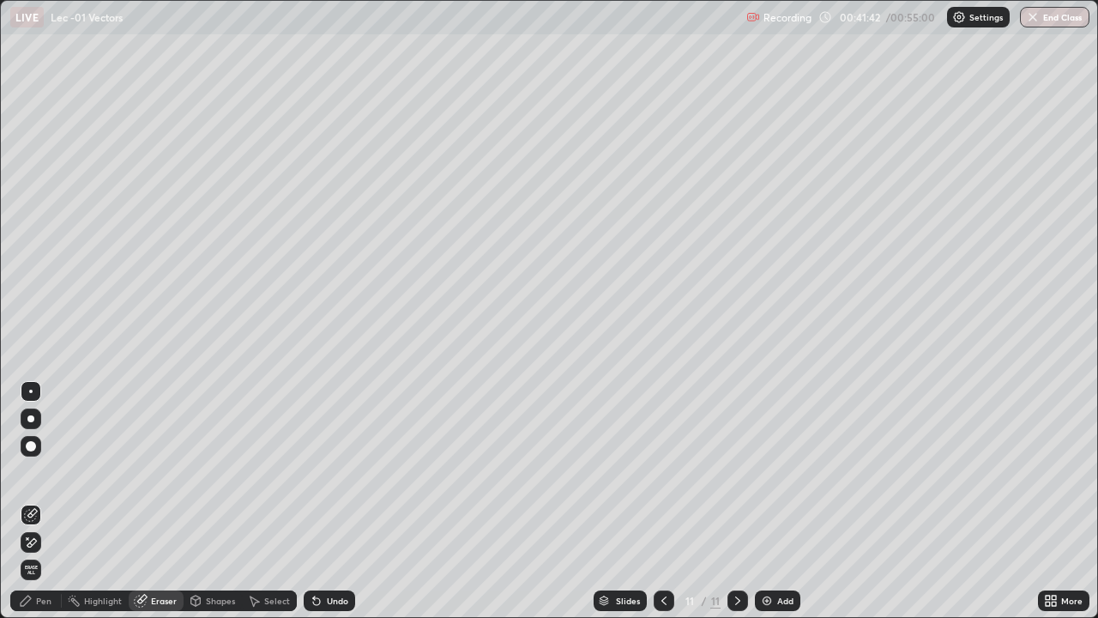
click at [217, 501] on div "Shapes" at bounding box center [220, 600] width 29 height 9
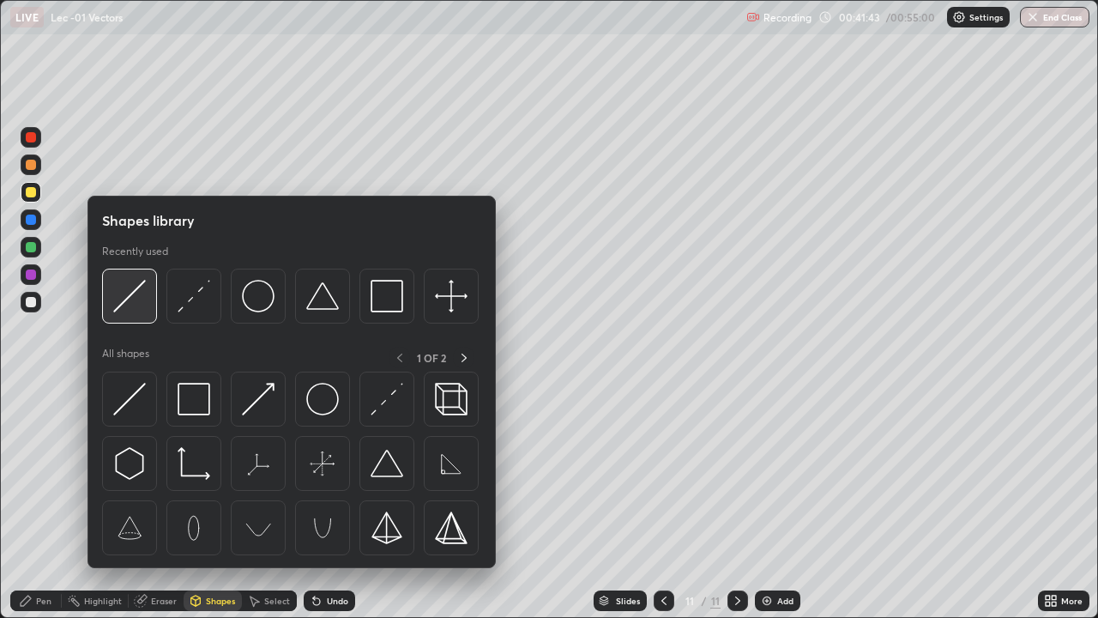
click at [142, 323] on div at bounding box center [129, 296] width 55 height 55
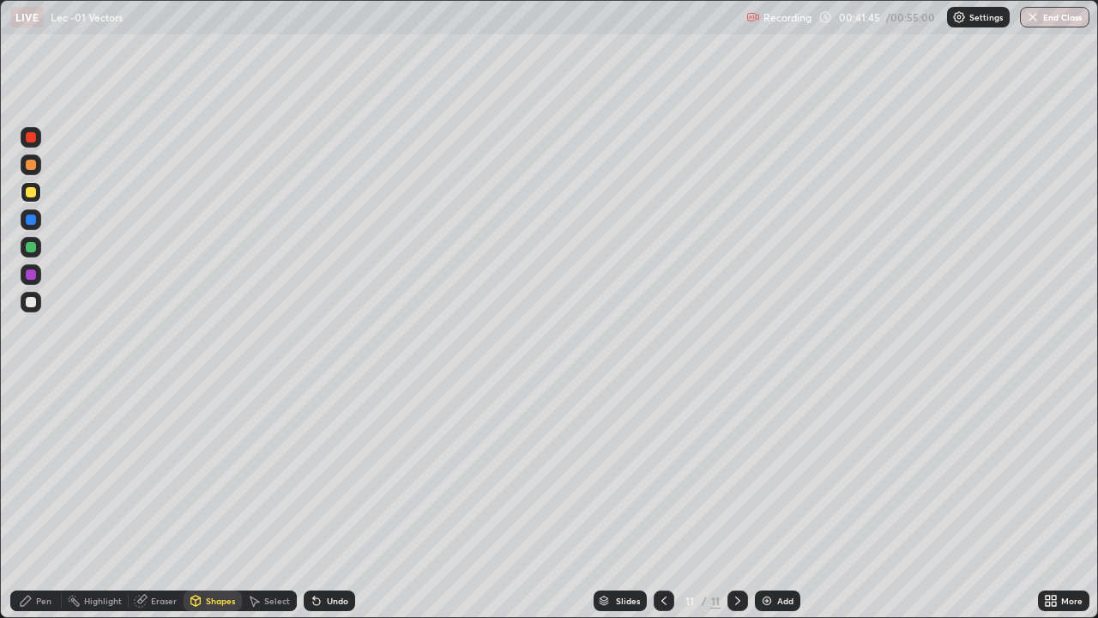
click at [53, 501] on div "Pen" at bounding box center [35, 600] width 51 height 21
click at [37, 298] on div at bounding box center [31, 302] width 21 height 21
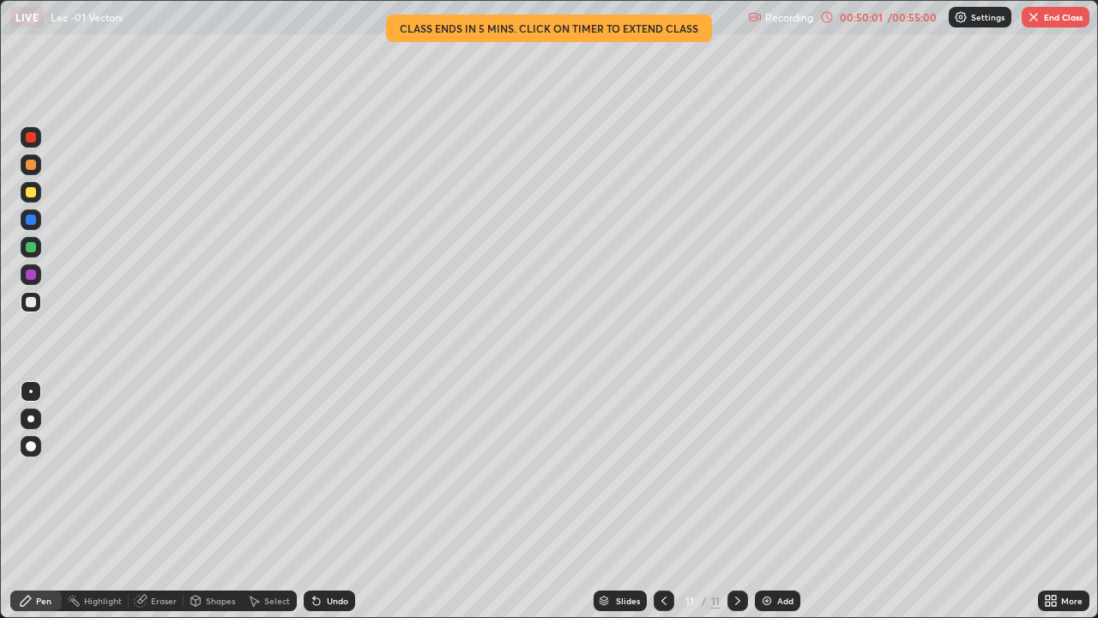
click at [1050, 24] on button "End Class" at bounding box center [1056, 17] width 68 height 21
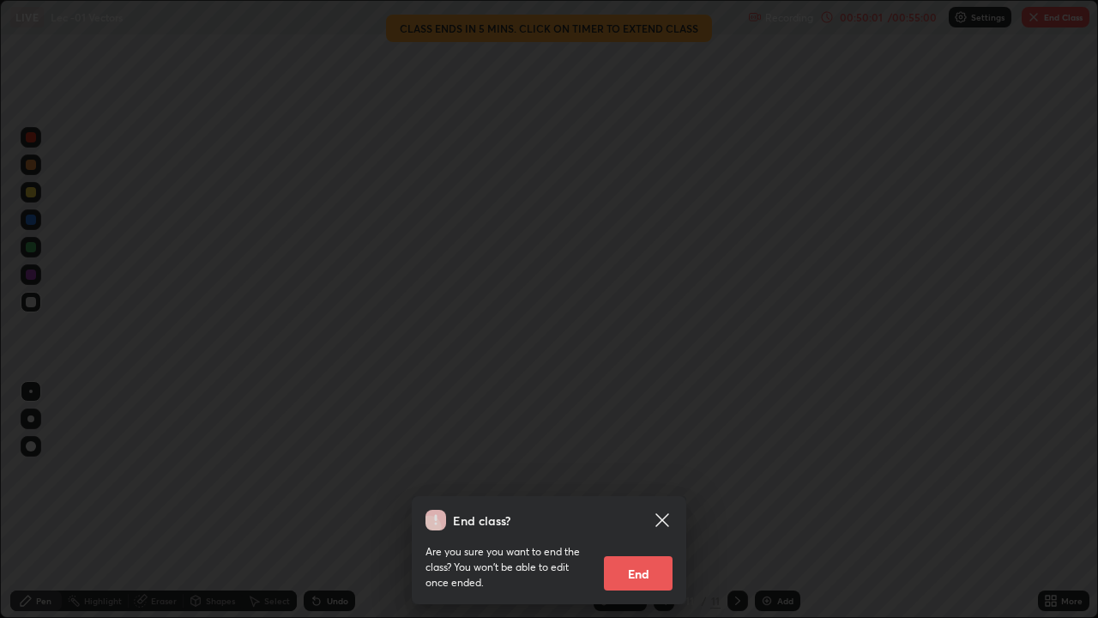
click at [608, 501] on button "End" at bounding box center [638, 573] width 69 height 34
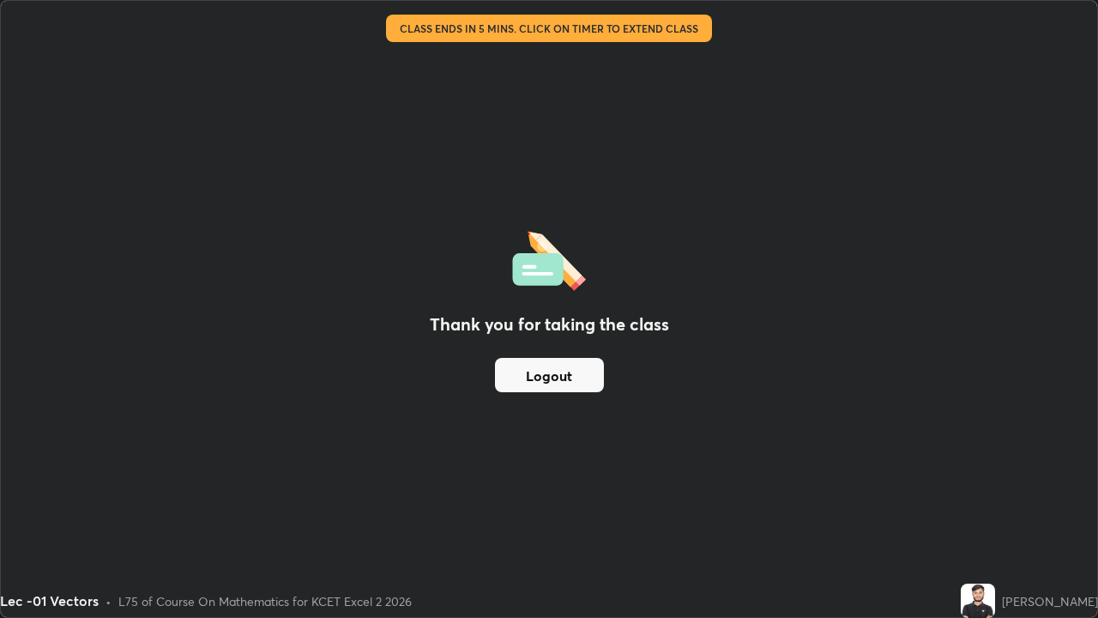
click at [527, 384] on button "Logout" at bounding box center [549, 375] width 109 height 34
